Goal: Task Accomplishment & Management: Manage account settings

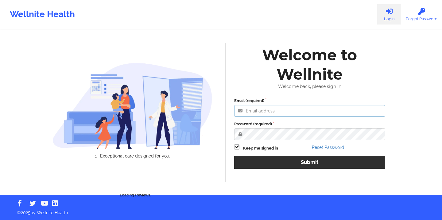
type input "[EMAIL_ADDRESS][DOMAIN_NAME]"
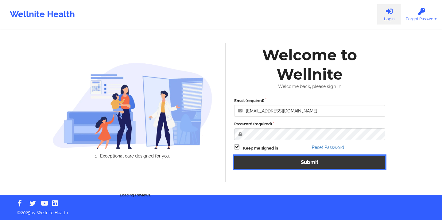
click at [275, 166] on button "Submit" at bounding box center [309, 162] width 151 height 13
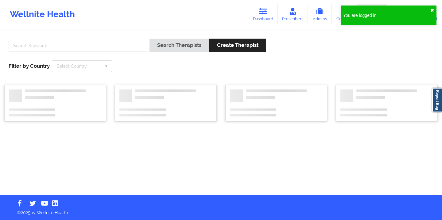
click at [433, 11] on button "✖︎" at bounding box center [432, 10] width 4 height 5
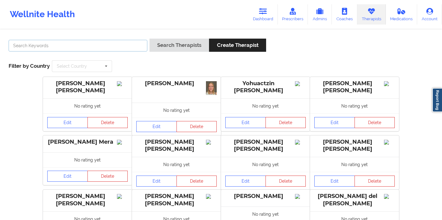
click at [124, 40] on input "text" at bounding box center [78, 46] width 139 height 12
type input "deki"
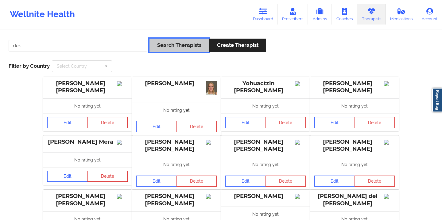
click at [163, 43] on button "Search Therapists" at bounding box center [179, 45] width 60 height 13
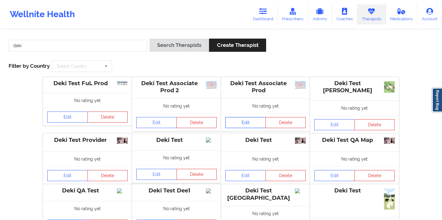
click at [249, 120] on link "Edit" at bounding box center [245, 122] width 40 height 11
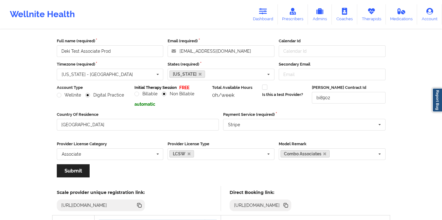
scroll to position [28, 0]
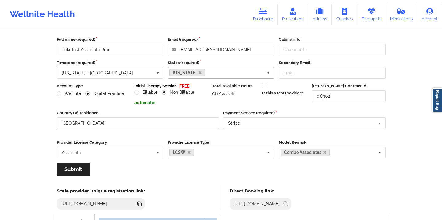
click at [252, 74] on div "[US_STATE] [US_STATE] [US_STATE] [US_STATE] [US_STATE] [US_STATE] [US_STATE] [U…" at bounding box center [220, 73] width 107 height 12
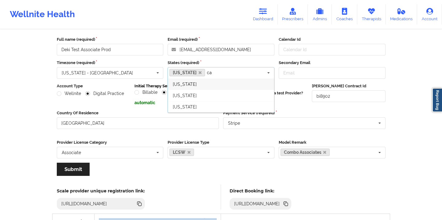
type input "cal"
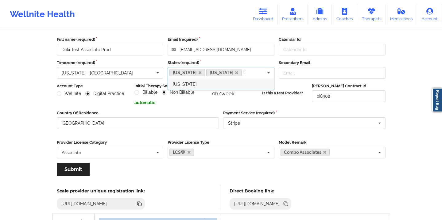
type input "fl"
radio input "true"
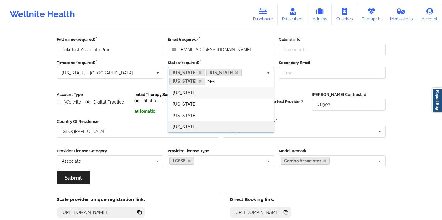
type input "new"
click at [202, 126] on div "[US_STATE]" at bounding box center [221, 126] width 106 height 11
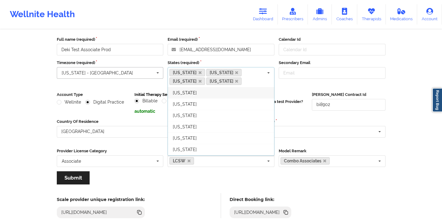
click at [149, 78] on input "text" at bounding box center [110, 72] width 106 height 11
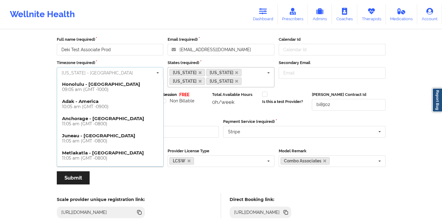
scroll to position [392, 0]
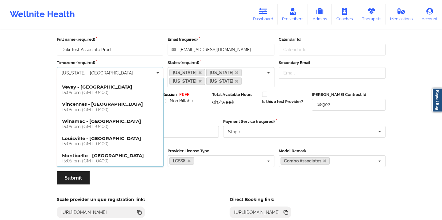
click at [5, 117] on div "Wellnite Health Dashboard Prescribers Admins Coaches Therapists Medications Acc…" at bounding box center [221, 210] width 442 height 476
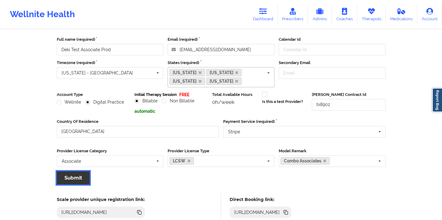
click at [72, 178] on button "Submit" at bounding box center [73, 177] width 33 height 13
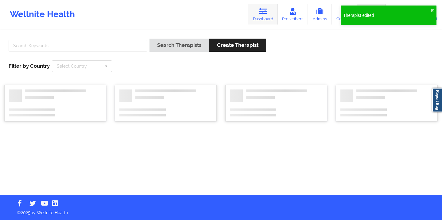
click at [269, 14] on link "Dashboard" at bounding box center [262, 14] width 29 height 20
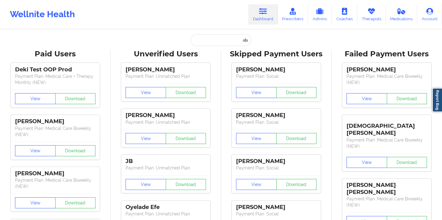
click at [206, 43] on input "text" at bounding box center [220, 40] width 61 height 12
paste input "[EMAIL_ADDRESS][DOMAIN_NAME]"
type input "[EMAIL_ADDRESS][DOMAIN_NAME]"
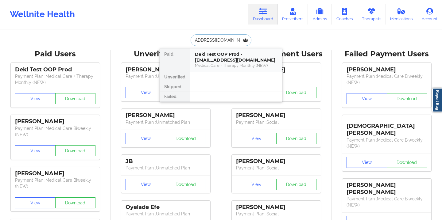
click at [229, 54] on div "Deki Test OOP Prod - [EMAIL_ADDRESS][DOMAIN_NAME]" at bounding box center [236, 57] width 82 height 11
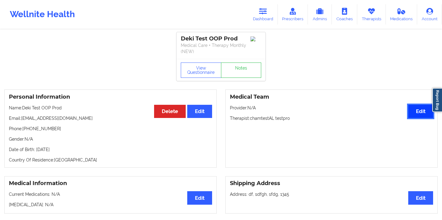
click at [413, 110] on button "Edit" at bounding box center [420, 111] width 25 height 13
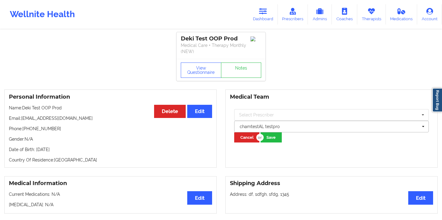
click at [314, 124] on div at bounding box center [329, 126] width 178 height 7
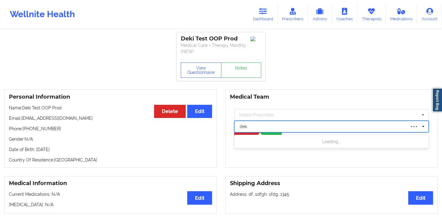
type input "deki"
click at [265, 7] on link "Dashboard" at bounding box center [262, 14] width 29 height 20
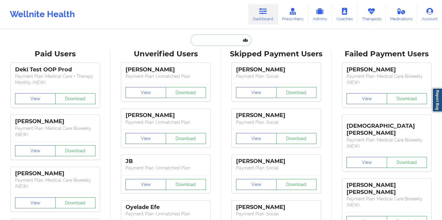
click at [209, 42] on input "text" at bounding box center [220, 40] width 61 height 12
paste input "[PERSON_NAME][EMAIL_ADDRESS][DOMAIN_NAME]"
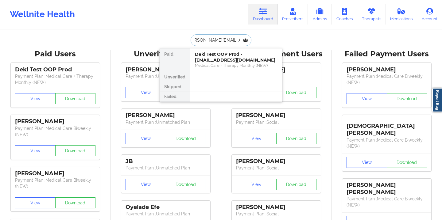
type input "[PERSON_NAME][EMAIL_ADDRESS][DOMAIN_NAME]"
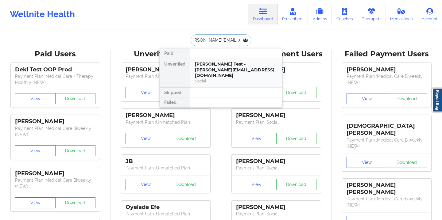
click at [228, 69] on div "[PERSON_NAME] Test - [PERSON_NAME][EMAIL_ADDRESS][DOMAIN_NAME]" at bounding box center [236, 69] width 82 height 17
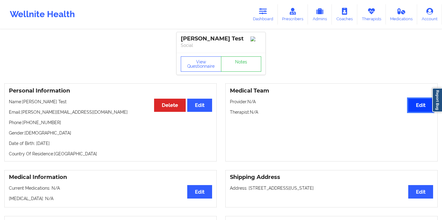
click at [417, 105] on button "Edit" at bounding box center [420, 105] width 25 height 13
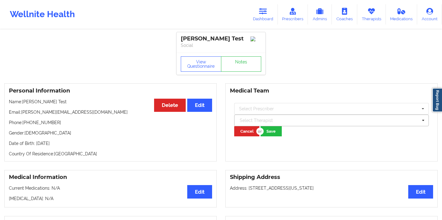
click at [315, 124] on div at bounding box center [329, 120] width 178 height 7
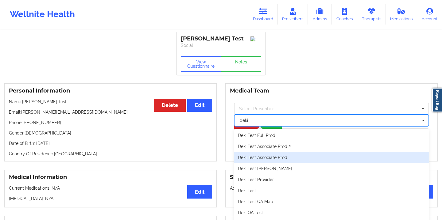
click at [296, 155] on div "Deki Test Associate Prod" at bounding box center [331, 157] width 194 height 11
type input "deki"
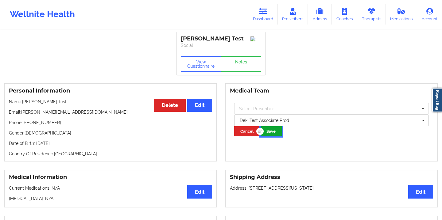
click at [273, 131] on button "Save" at bounding box center [270, 131] width 21 height 10
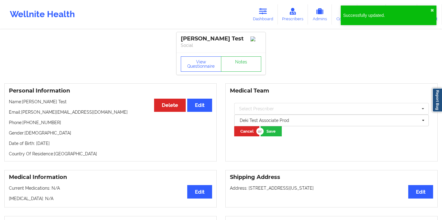
click at [436, 9] on div "Successfully updated. ✖︎" at bounding box center [388, 16] width 96 height 20
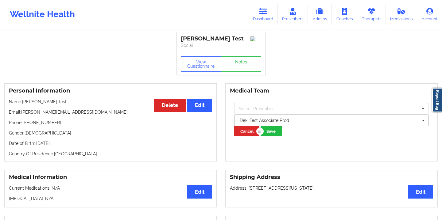
click at [304, 122] on div at bounding box center [329, 120] width 178 height 7
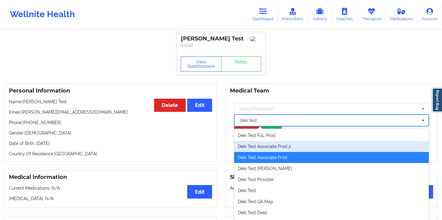
type input "deki test"
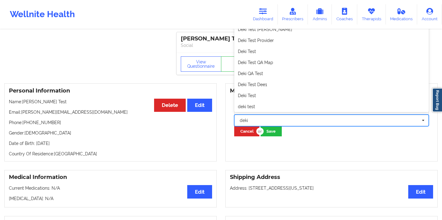
type input "deki"
click at [310, 148] on div "Medical Team Select Prescriber [PERSON_NAME] [PERSON_NAME] [PERSON_NAME] [PERSO…" at bounding box center [331, 122] width 212 height 78
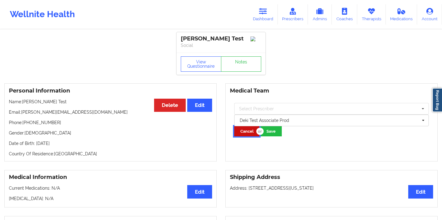
click at [245, 132] on button "Cancel" at bounding box center [246, 131] width 25 height 10
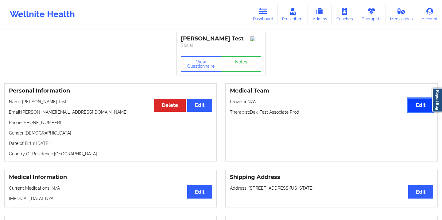
click at [417, 109] on button "Edit" at bounding box center [420, 105] width 25 height 13
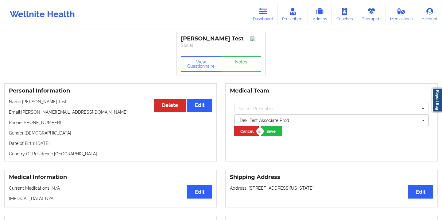
click at [339, 124] on div at bounding box center [329, 120] width 178 height 7
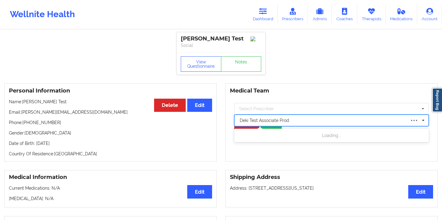
click at [339, 124] on div at bounding box center [323, 120] width 166 height 7
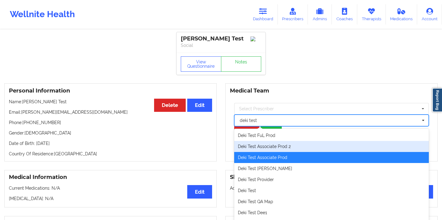
click at [265, 146] on div "Deki Test Associate Prod 2" at bounding box center [331, 146] width 194 height 11
type input "deki test"
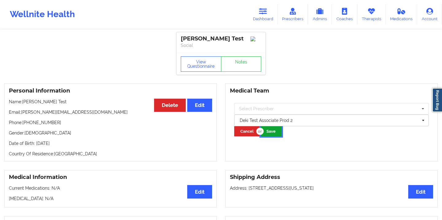
click at [274, 133] on button "Save" at bounding box center [270, 131] width 21 height 10
click at [259, 17] on link "Dashboard" at bounding box center [262, 14] width 29 height 20
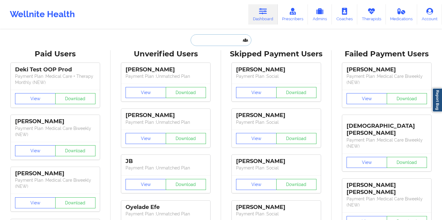
click at [203, 41] on input "text" at bounding box center [220, 40] width 61 height 12
paste input "[EMAIL_ADDRESS][DOMAIN_NAME]"
type input "[EMAIL_ADDRESS][DOMAIN_NAME]"
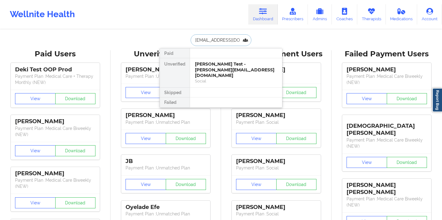
scroll to position [0, 9]
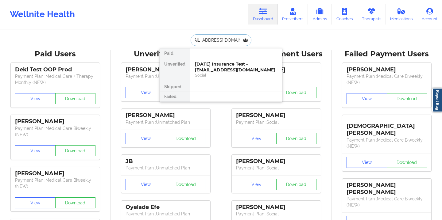
click at [213, 65] on div "[DATE] Insurance Test - [EMAIL_ADDRESS][DOMAIN_NAME]" at bounding box center [236, 66] width 82 height 11
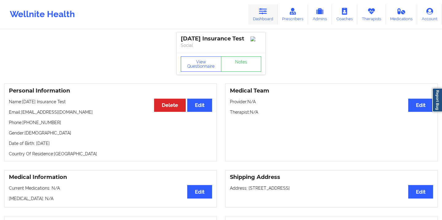
click at [266, 24] on link "Dashboard" at bounding box center [262, 14] width 29 height 20
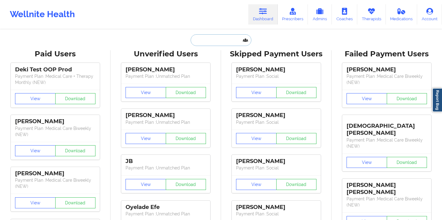
click at [205, 44] on input "text" at bounding box center [220, 40] width 61 height 12
paste input "[EMAIL_ADDRESS][DOMAIN_NAME]"
type input "[EMAIL_ADDRESS][DOMAIN_NAME]"
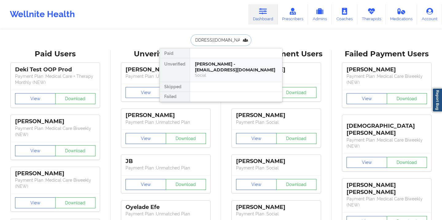
click at [216, 67] on div "[PERSON_NAME] - [EMAIL_ADDRESS][DOMAIN_NAME]" at bounding box center [236, 66] width 82 height 11
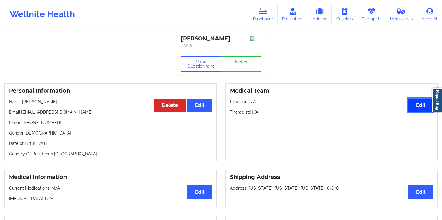
click at [408, 105] on button "Edit" at bounding box center [420, 105] width 25 height 13
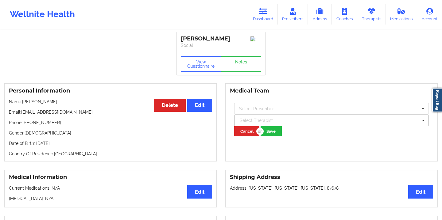
click at [313, 124] on div at bounding box center [329, 120] width 178 height 7
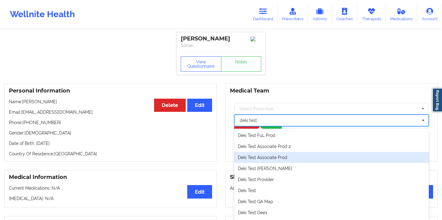
click at [299, 157] on div "Deki Test Associate Prod" at bounding box center [331, 157] width 194 height 11
type input "deki test"
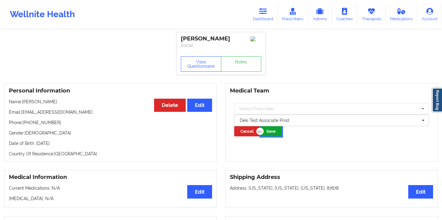
click at [275, 133] on button "Save" at bounding box center [270, 131] width 21 height 10
